Goal: Task Accomplishment & Management: Use online tool/utility

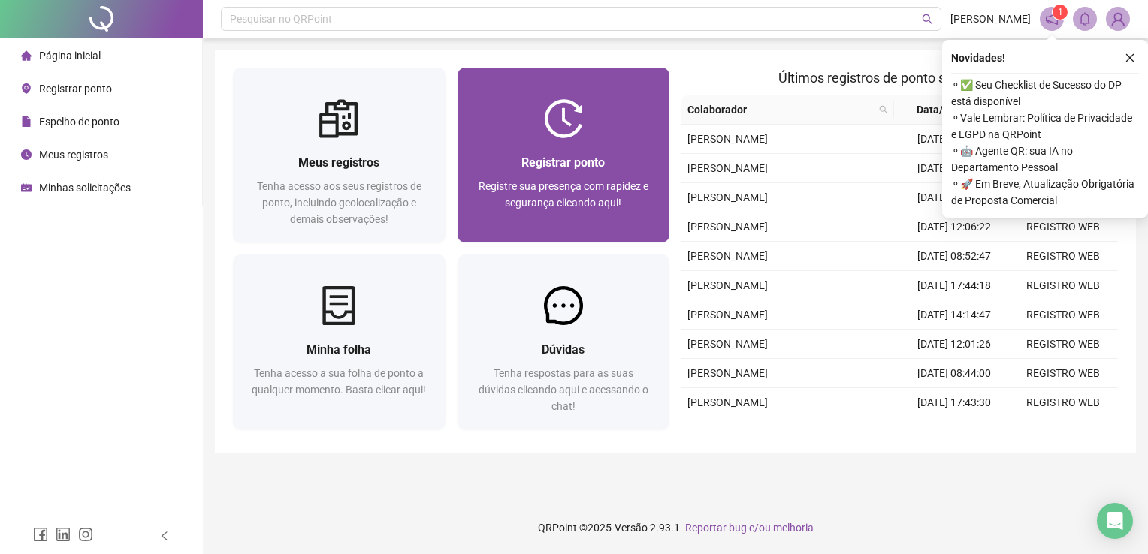
click at [568, 187] on span "Registre sua presença com rapidez e segurança clicando aqui!" at bounding box center [563, 194] width 170 height 29
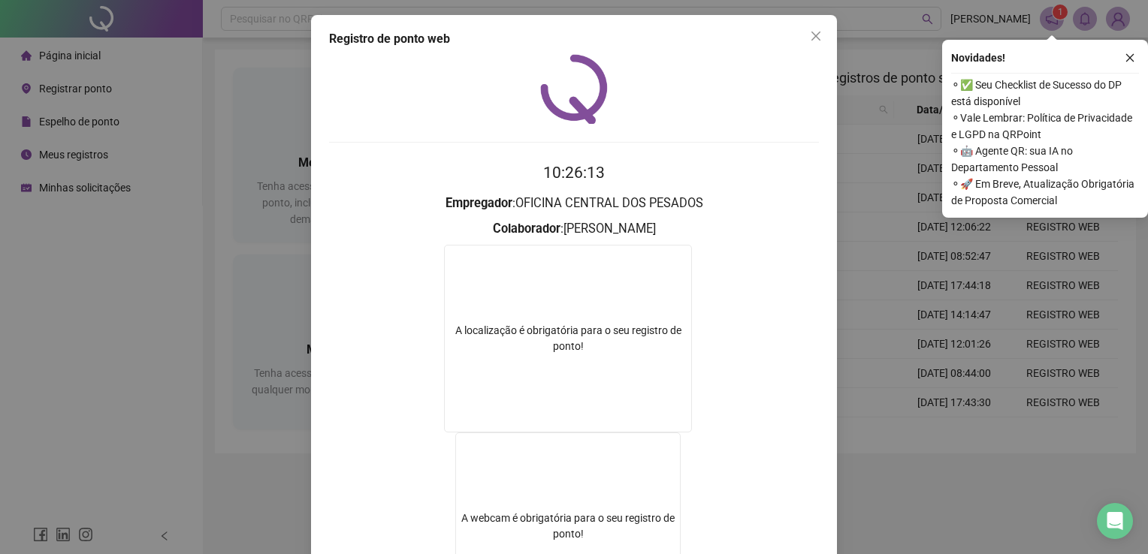
click at [915, 490] on div "Registro de ponto web 10:26:13 Empregador : OFICINA CENTRAL DOS PESADOS Colabor…" at bounding box center [574, 277] width 1148 height 554
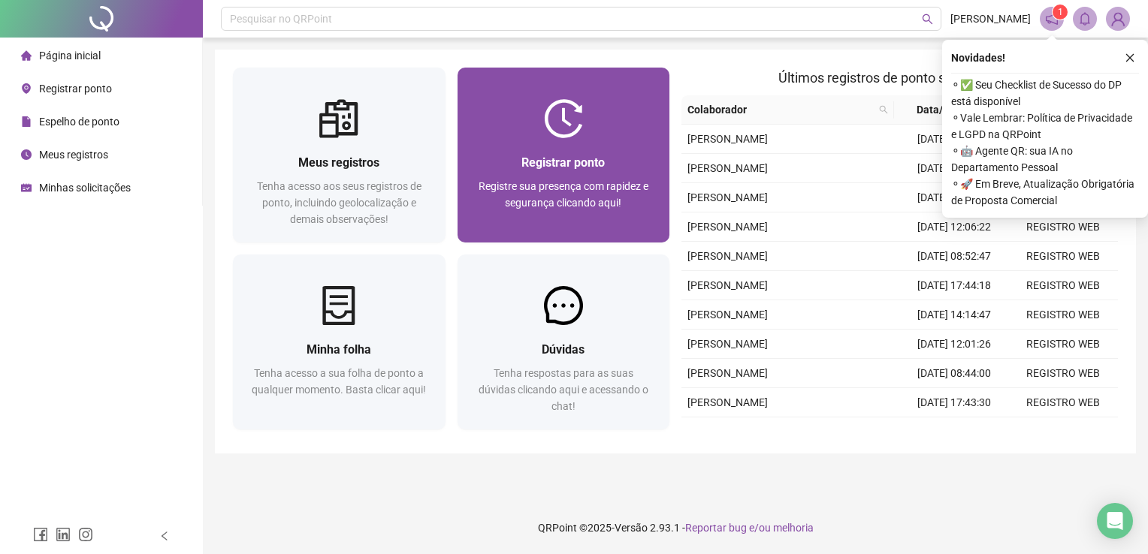
click at [602, 183] on span "Registre sua presença com rapidez e segurança clicando aqui!" at bounding box center [563, 194] width 170 height 29
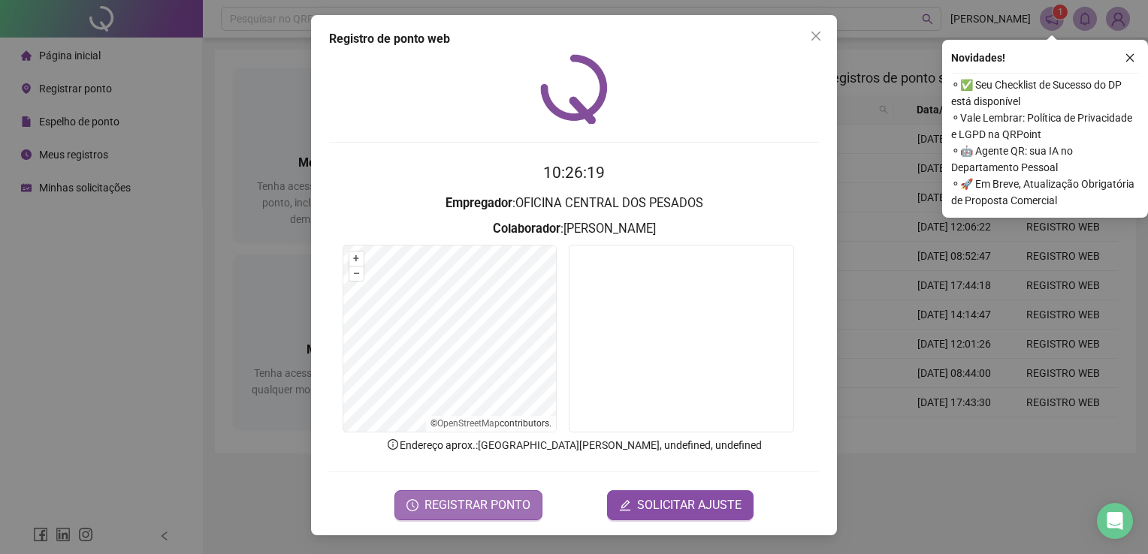
click at [506, 490] on button "REGISTRAR PONTO" at bounding box center [468, 505] width 148 height 30
